Goal: Register for event/course

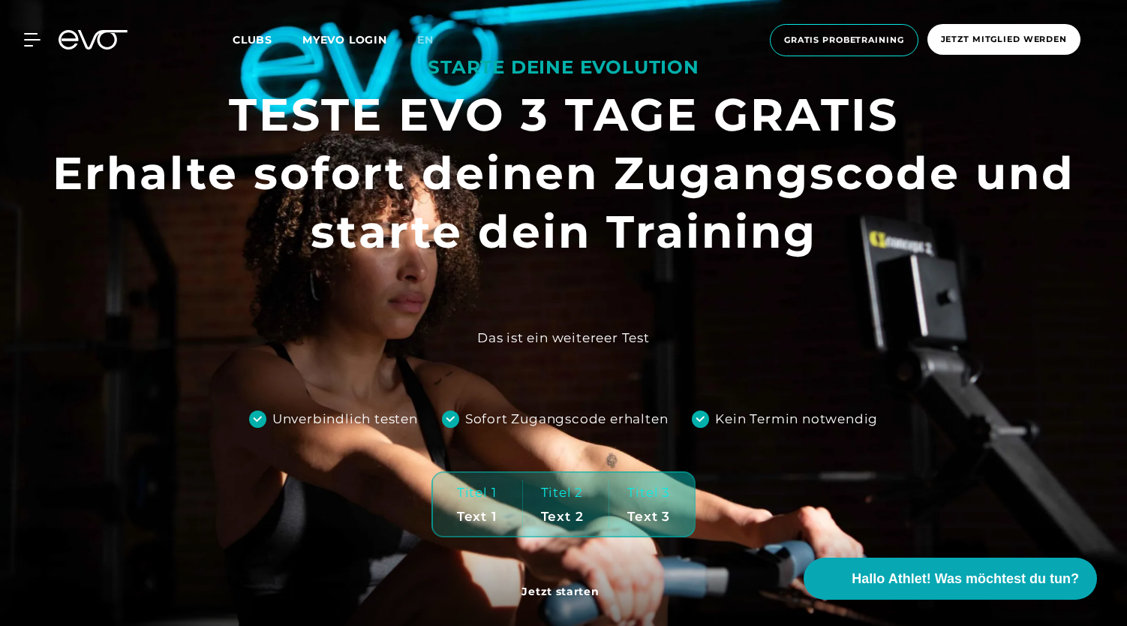
scroll to position [245, 0]
